Goal: Information Seeking & Learning: Compare options

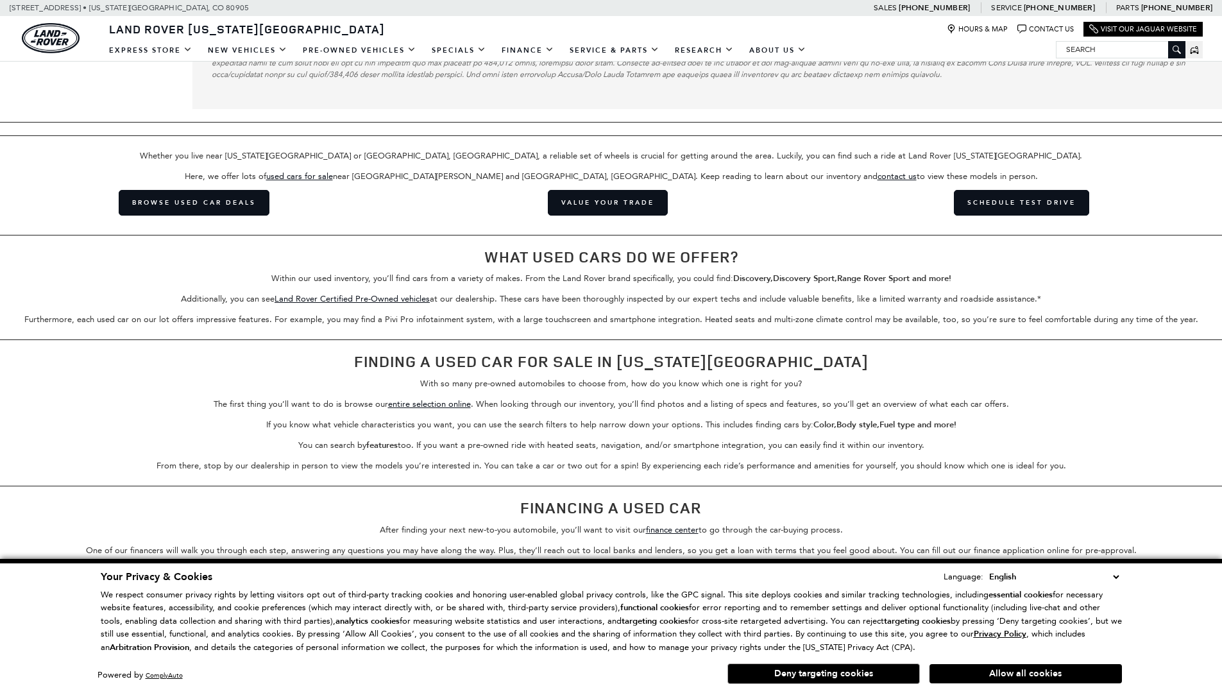
scroll to position [0, 1]
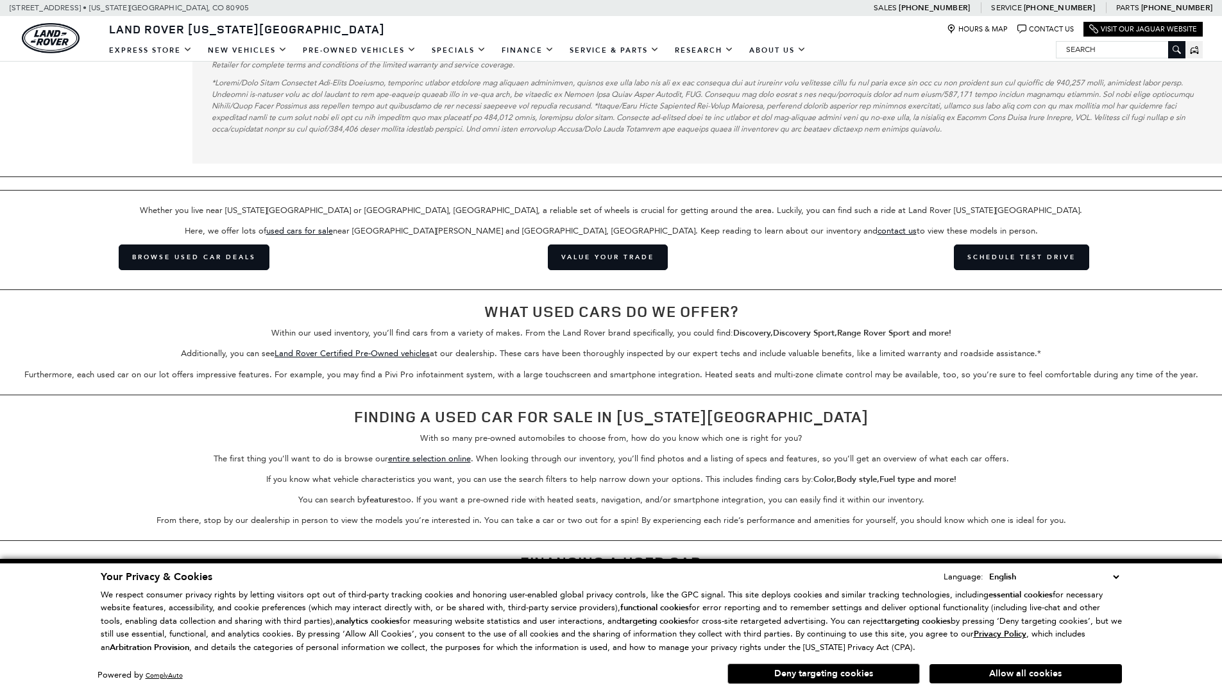
scroll to position [2122, 0]
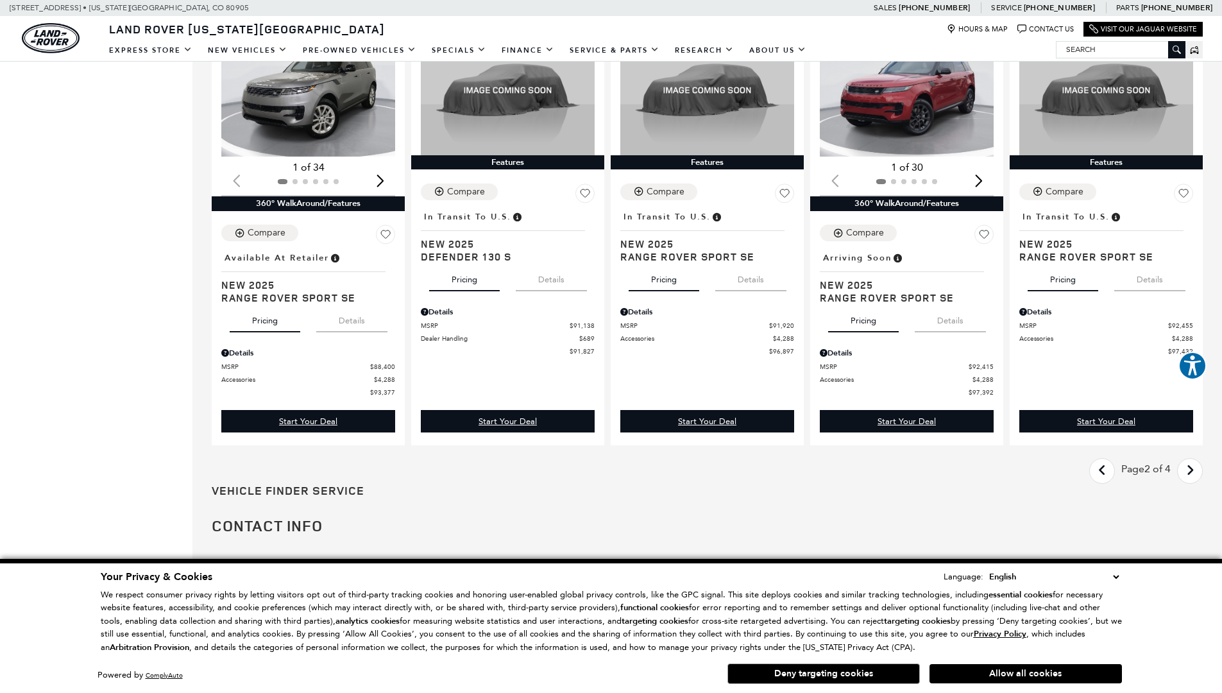
scroll to position [0, 1]
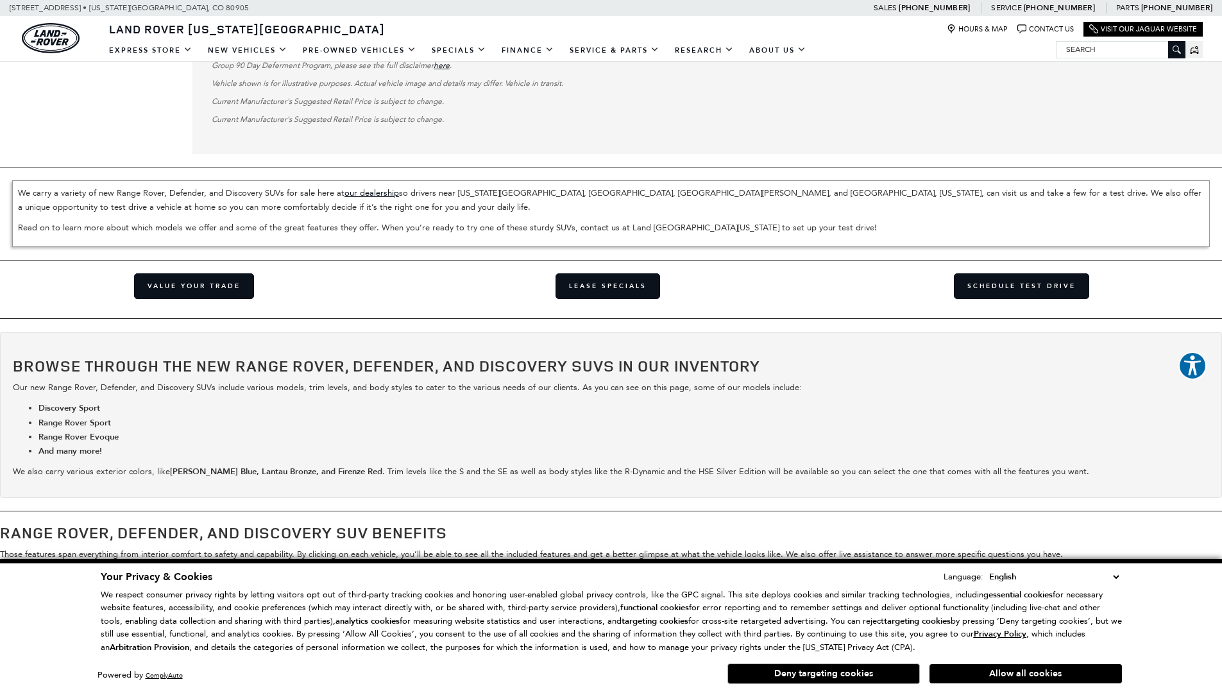
scroll to position [3043, 0]
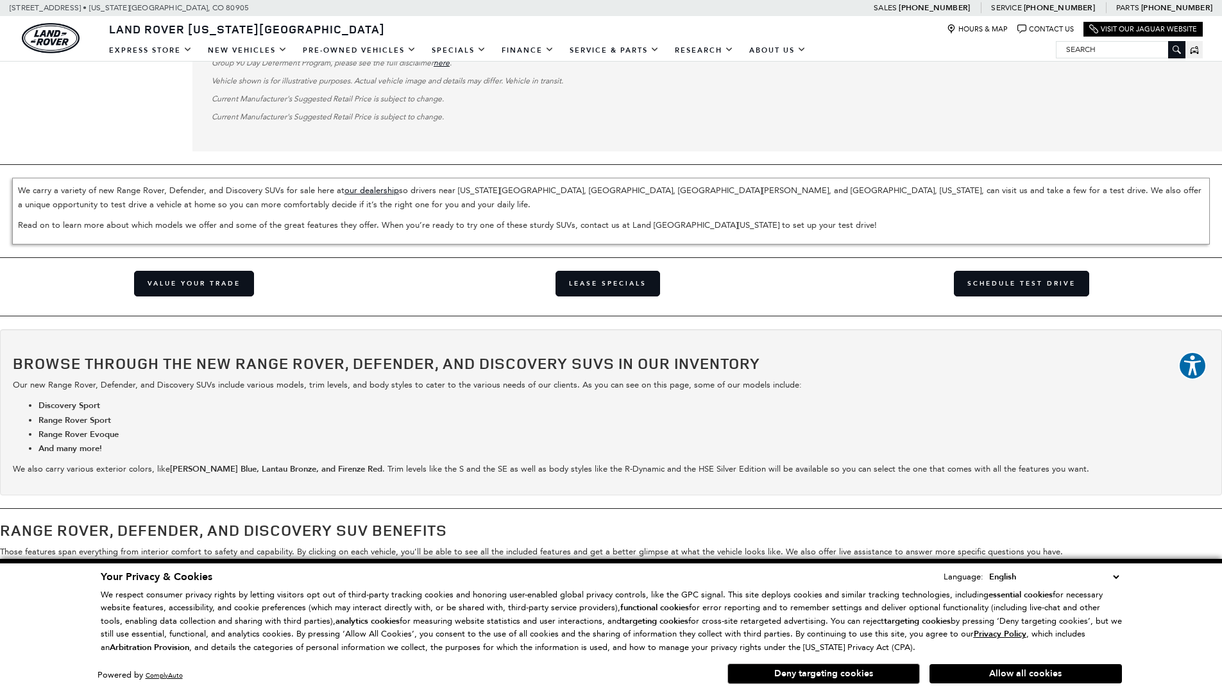
scroll to position [3030, 0]
